Goal: Find specific page/section: Find specific page/section

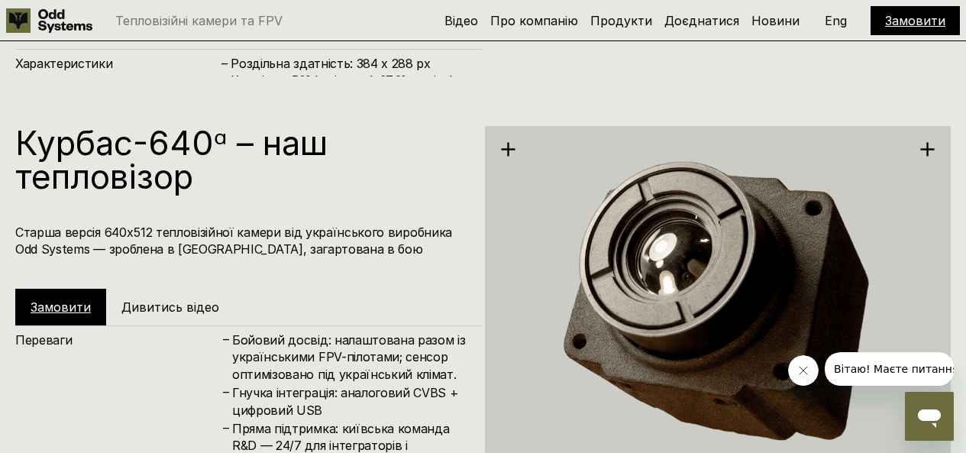
scroll to position [2125, 0]
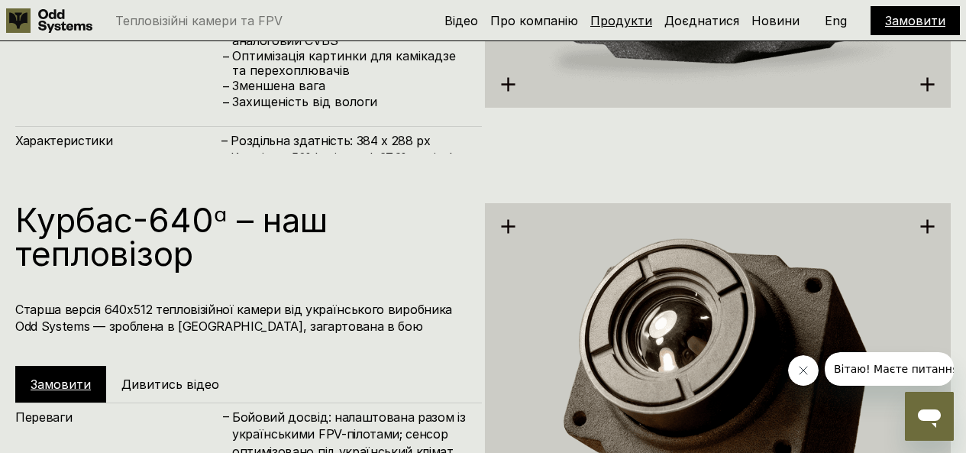
click at [636, 15] on link "Продукти" at bounding box center [621, 20] width 62 height 15
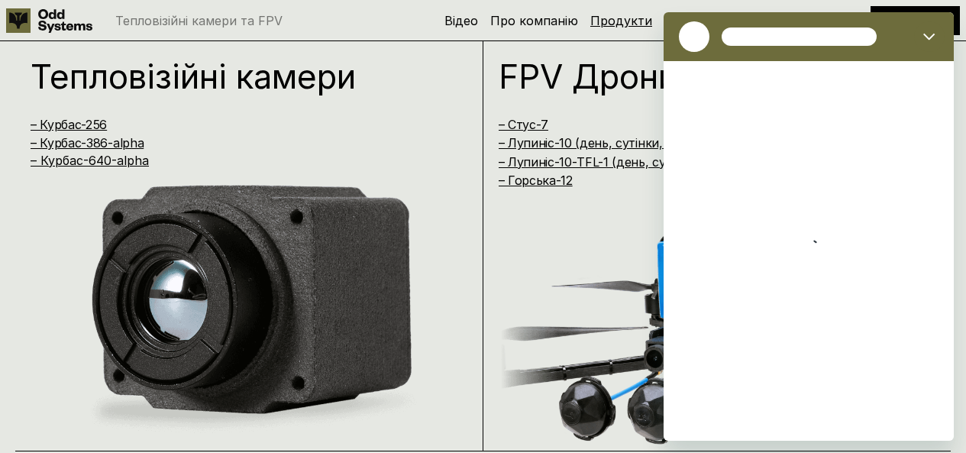
scroll to position [919, 0]
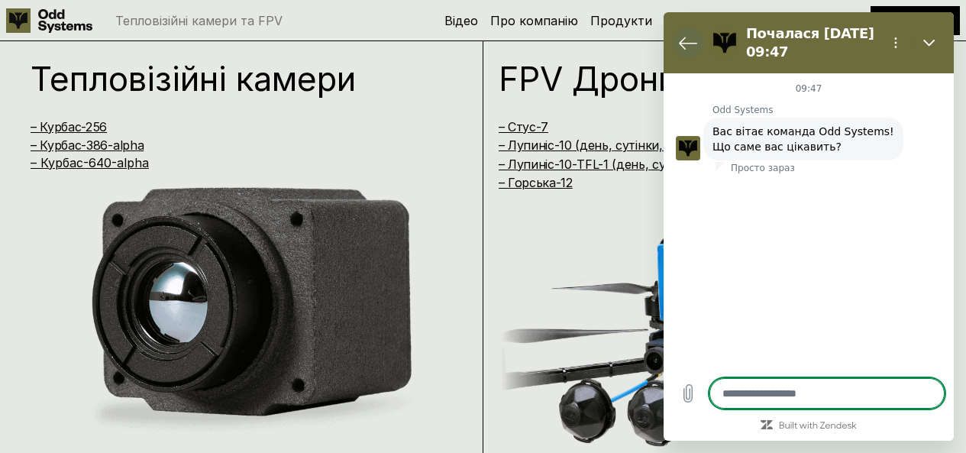
type textarea "*"
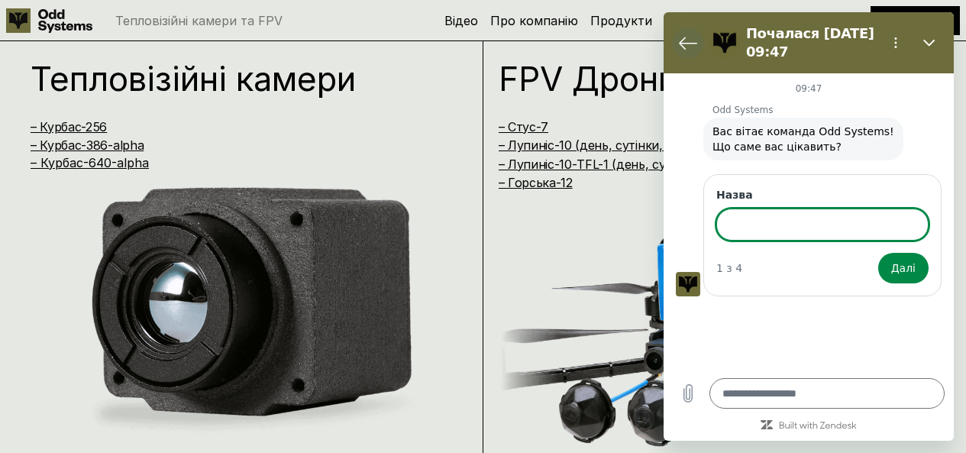
click at [689, 41] on icon "Повернутися до списку розмов" at bounding box center [688, 43] width 18 height 18
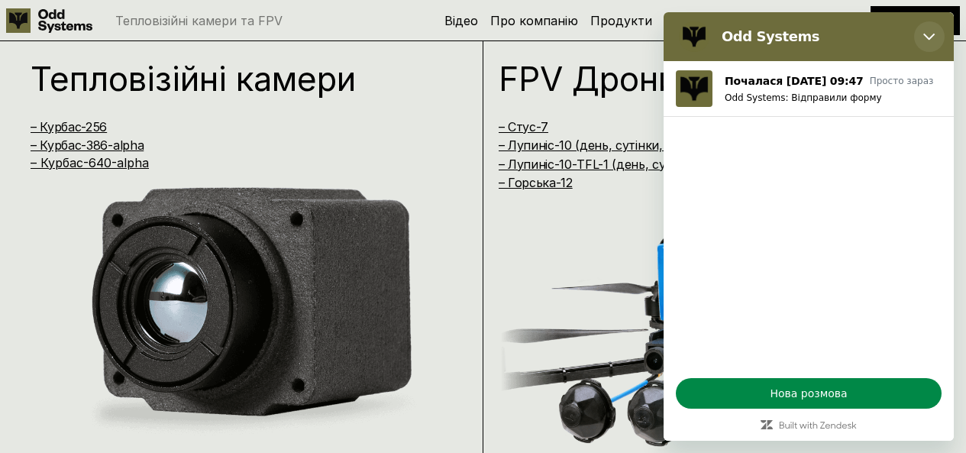
click at [926, 37] on icon "Закрити" at bounding box center [928, 37] width 11 height 7
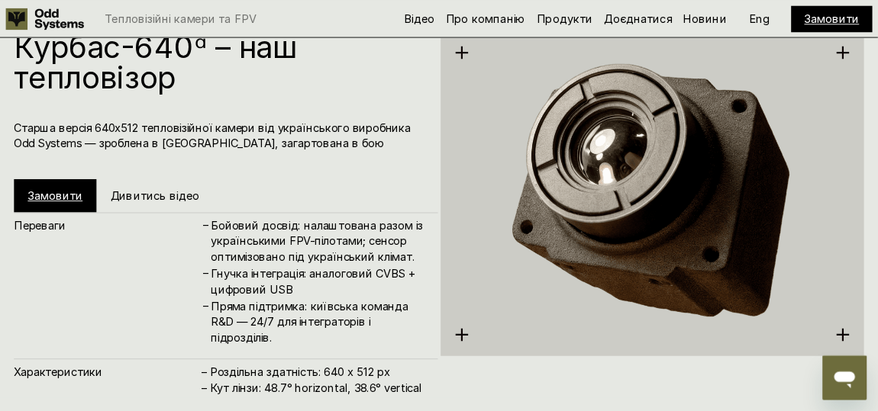
scroll to position [2344, 0]
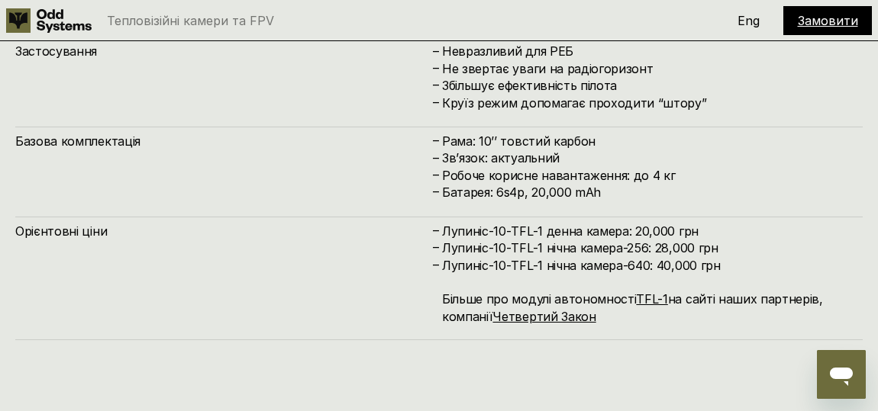
scroll to position [6512, 0]
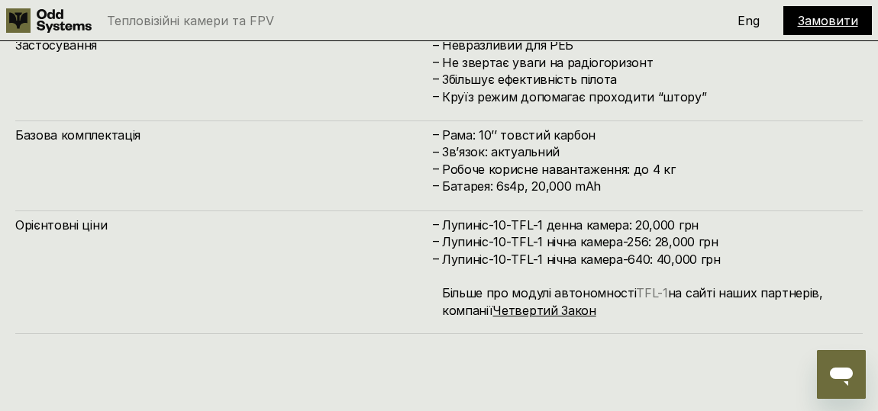
click at [656, 298] on link "TFL-1" at bounding box center [651, 293] width 31 height 15
